Goal: Task Accomplishment & Management: Complete application form

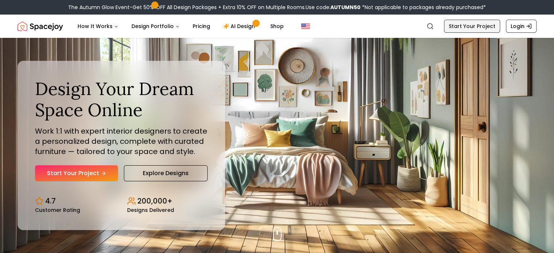
click at [482, 25] on link "Start Your Project" at bounding box center [472, 26] width 56 height 13
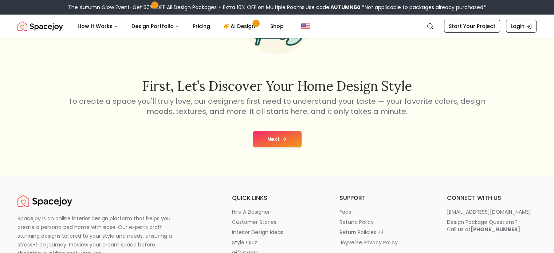
scroll to position [87, 0]
click at [285, 133] on button "Next" at bounding box center [277, 139] width 49 height 16
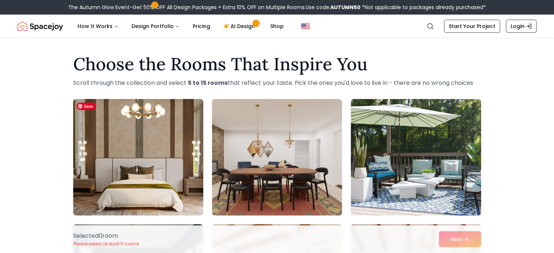
click at [152, 158] on img at bounding box center [138, 157] width 137 height 122
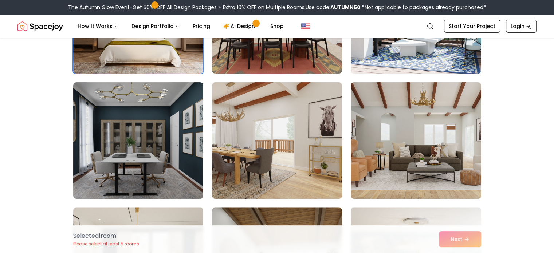
scroll to position [142, 0]
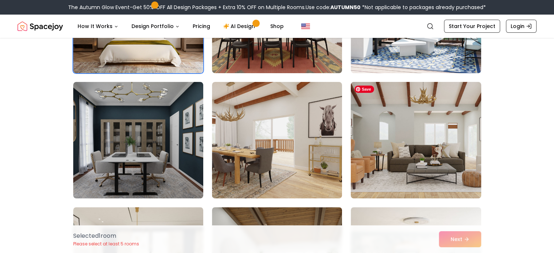
click at [459, 138] on img at bounding box center [415, 140] width 137 height 122
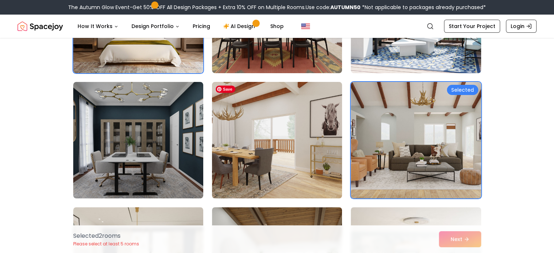
click at [337, 142] on img at bounding box center [277, 140] width 137 height 122
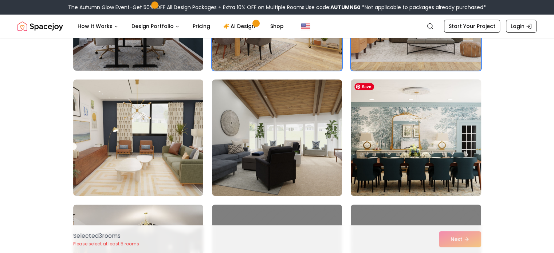
scroll to position [270, 0]
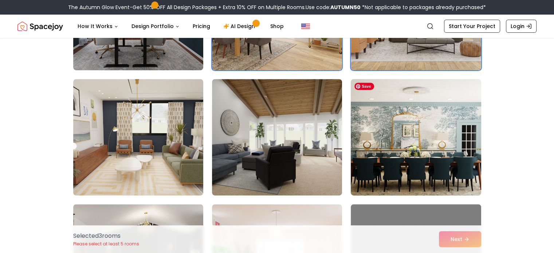
click at [444, 146] on img at bounding box center [415, 137] width 137 height 122
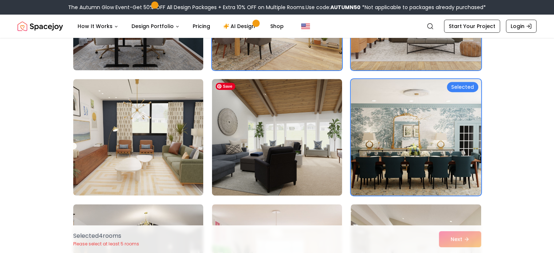
click at [291, 149] on img at bounding box center [277, 137] width 137 height 122
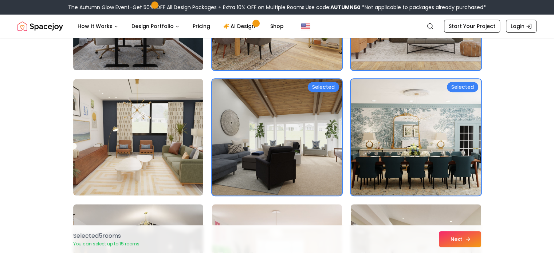
click at [461, 239] on button "Next" at bounding box center [460, 239] width 42 height 16
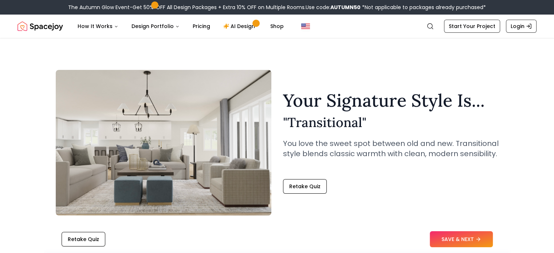
drag, startPoint x: 397, startPoint y: 192, endPoint x: 355, endPoint y: 192, distance: 41.5
click at [355, 192] on div "Retake Quiz" at bounding box center [391, 186] width 216 height 15
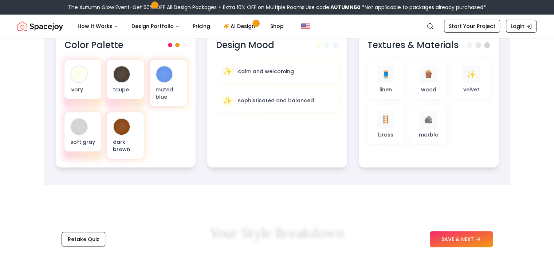
scroll to position [283, 0]
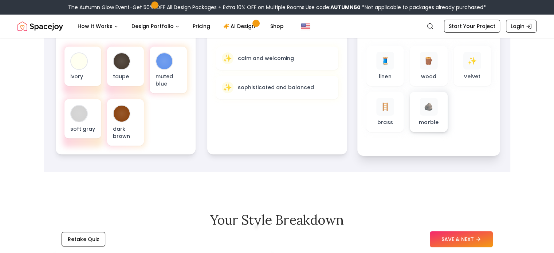
click at [427, 115] on div "🪨" at bounding box center [428, 107] width 18 height 18
click at [378, 65] on div "🧵" at bounding box center [385, 61] width 18 height 18
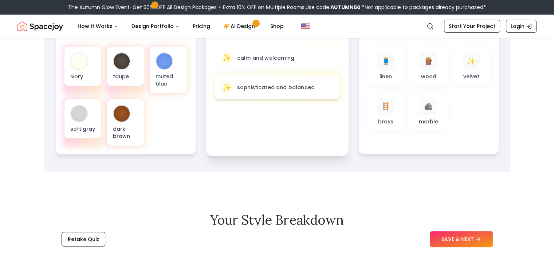
click at [281, 94] on div "✨ sophisticated and balanced" at bounding box center [276, 87] width 125 height 24
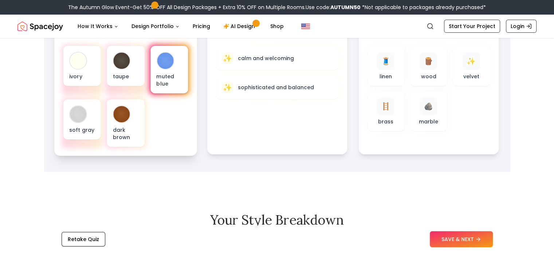
click at [167, 74] on p "muted blue" at bounding box center [169, 79] width 26 height 15
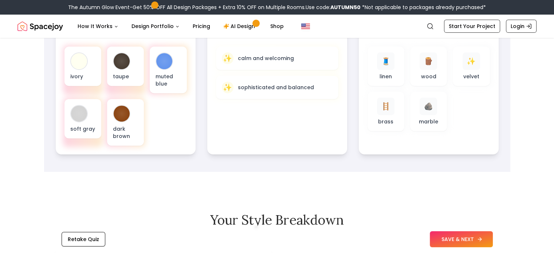
click at [442, 235] on button "SAVE & NEXT" at bounding box center [461, 239] width 63 height 16
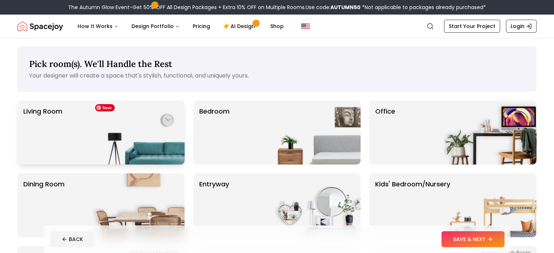
click at [167, 131] on img at bounding box center [137, 132] width 93 height 64
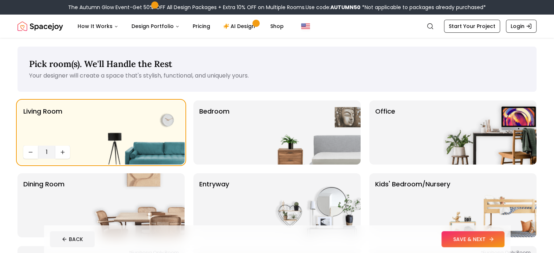
click at [493, 237] on button "SAVE & NEXT" at bounding box center [472, 239] width 63 height 16
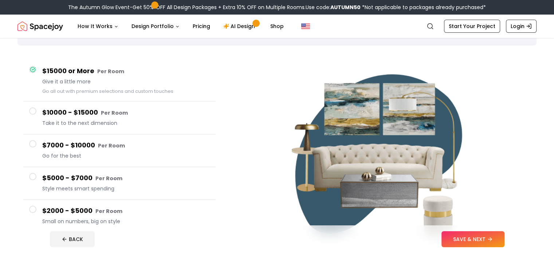
scroll to position [48, 0]
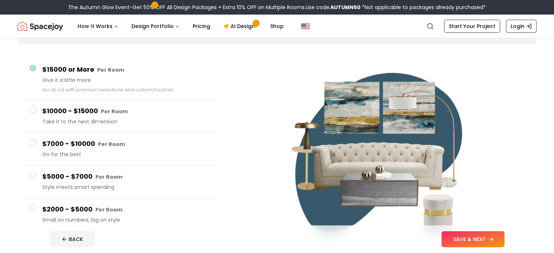
click at [504, 241] on button "SAVE & NEXT" at bounding box center [472, 239] width 63 height 16
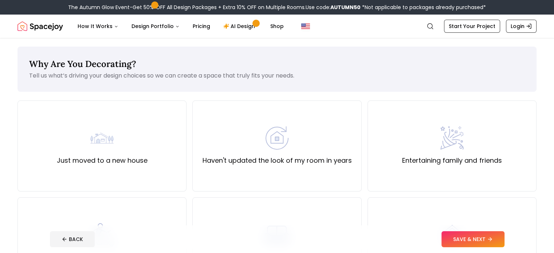
scroll to position [45, 0]
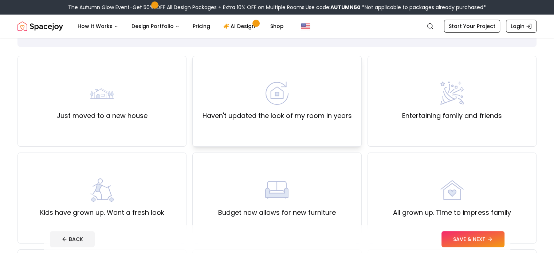
click at [319, 118] on label "Haven't updated the look of my room in years" at bounding box center [276, 116] width 149 height 10
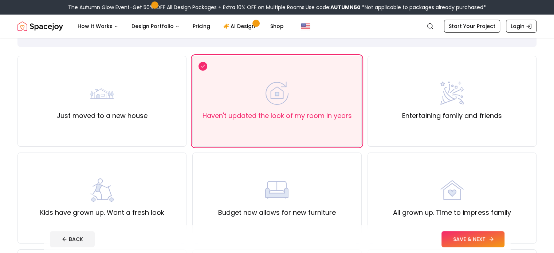
click at [482, 237] on button "SAVE & NEXT" at bounding box center [472, 239] width 63 height 16
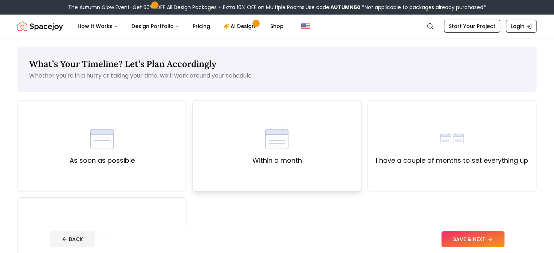
click at [295, 158] on label "Within a month" at bounding box center [277, 160] width 50 height 10
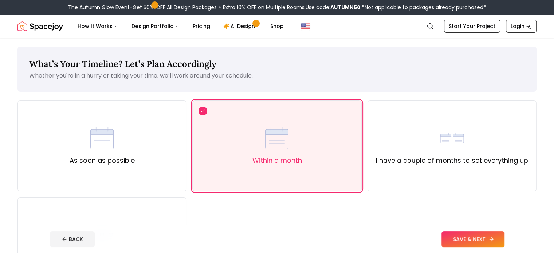
click at [477, 235] on button "SAVE & NEXT" at bounding box center [472, 239] width 63 height 16
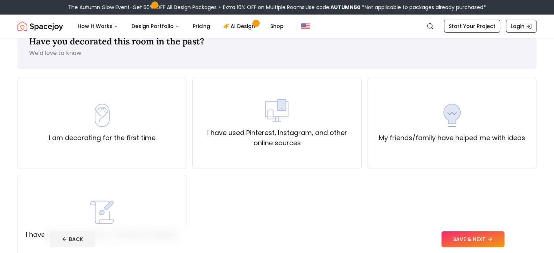
scroll to position [23, 0]
click at [408, 144] on div "My friends/family have helped me with ideas" at bounding box center [451, 123] width 169 height 91
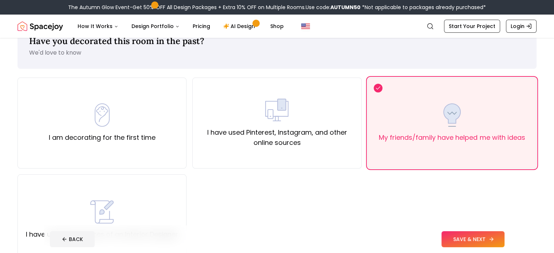
click at [485, 236] on button "SAVE & NEXT" at bounding box center [472, 239] width 63 height 16
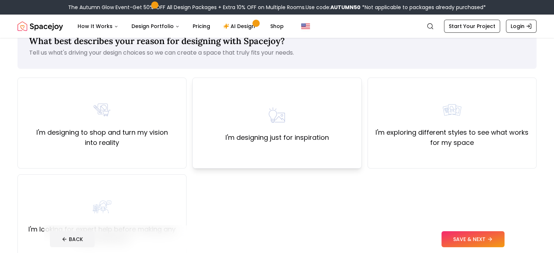
click at [322, 150] on div "I'm designing just for inspiration" at bounding box center [276, 123] width 169 height 91
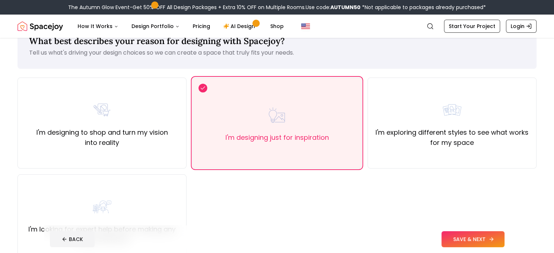
click at [491, 241] on button "SAVE & NEXT" at bounding box center [472, 239] width 63 height 16
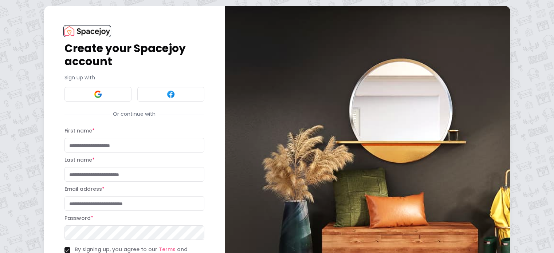
click at [64, 32] on img at bounding box center [87, 31] width 46 height 10
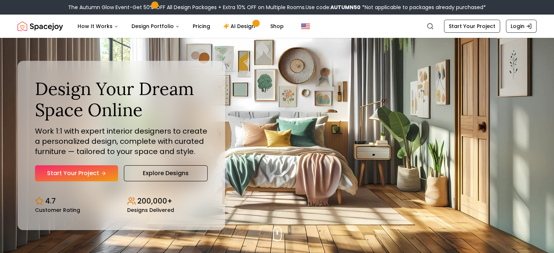
click at [50, 26] on img "Spacejoy" at bounding box center [40, 26] width 46 height 15
click at [272, 27] on link "Shop" at bounding box center [276, 26] width 25 height 15
